Goal: Navigation & Orientation: Find specific page/section

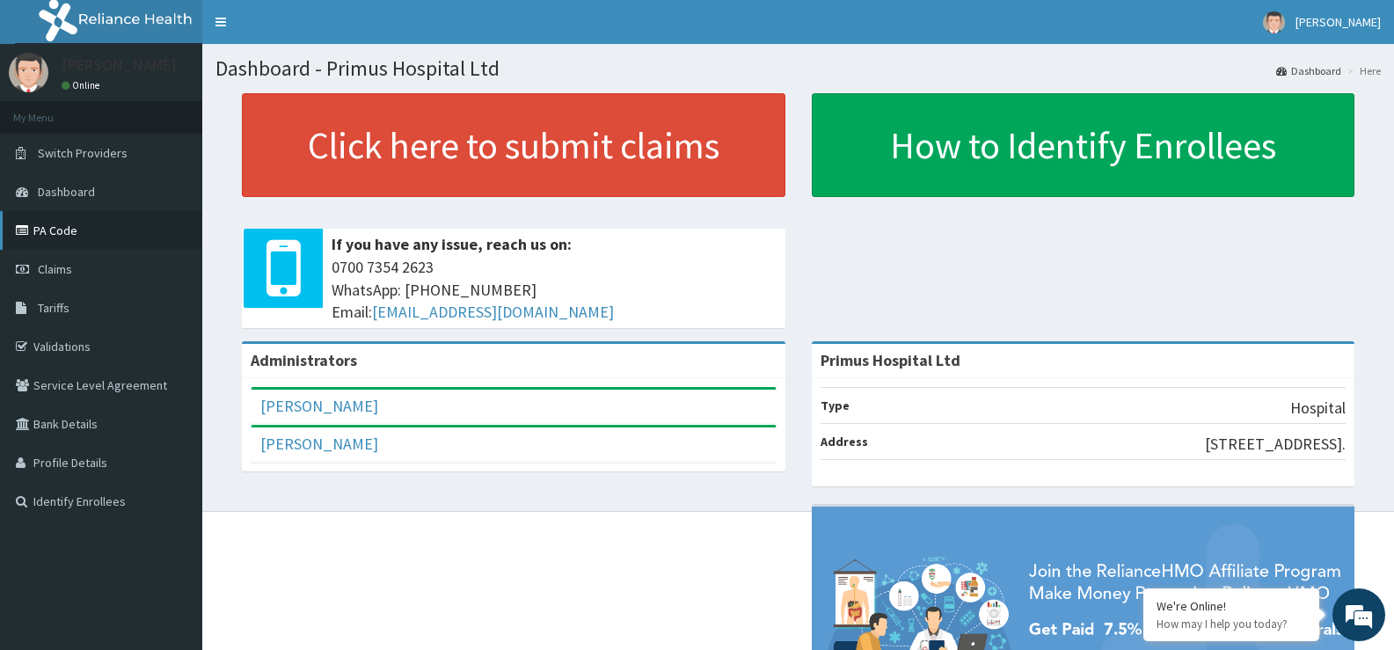
click at [64, 235] on link "PA Code" at bounding box center [101, 230] width 202 height 39
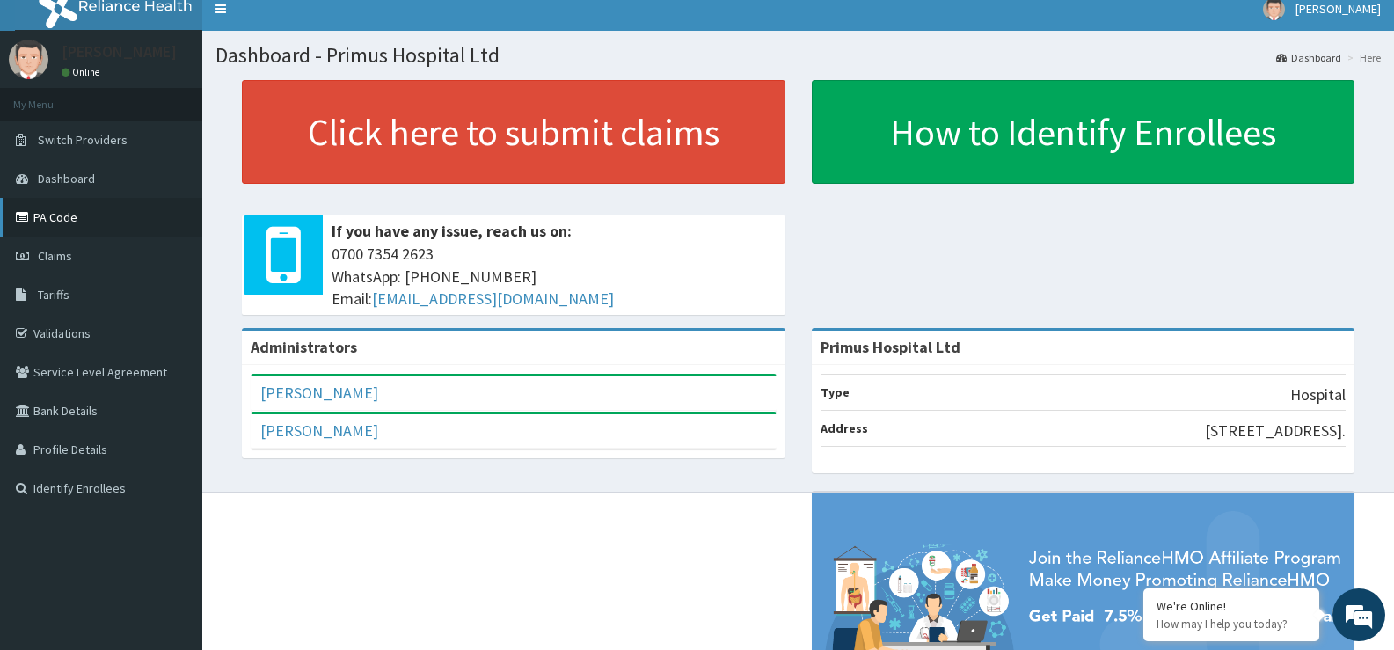
click at [59, 220] on link "PA Code" at bounding box center [101, 217] width 202 height 39
